Goal: Navigation & Orientation: Find specific page/section

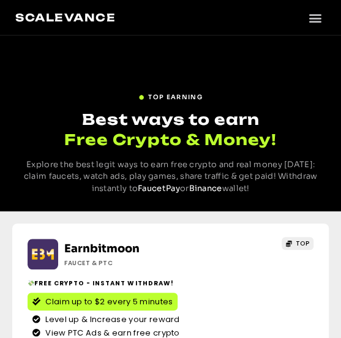
click at [240, 89] on div "TOP EARNING" at bounding box center [170, 95] width 310 height 17
